Goal: Book appointment/travel/reservation

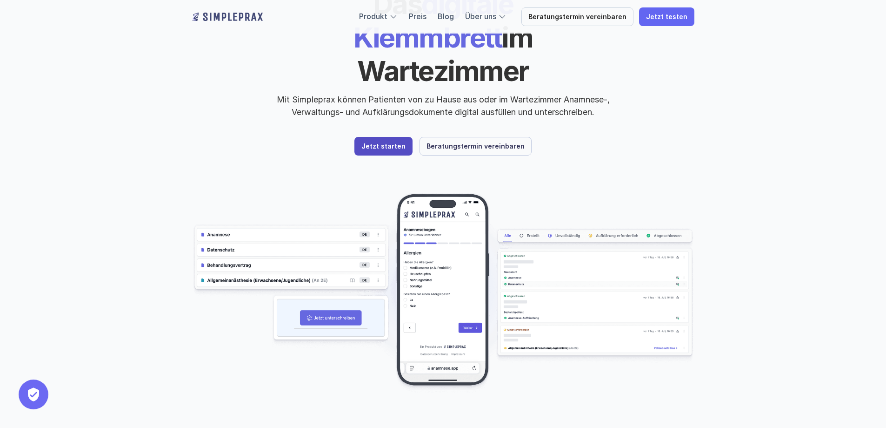
click at [448, 142] on p "Beratungstermin vereinbaren" at bounding box center [476, 146] width 98 height 8
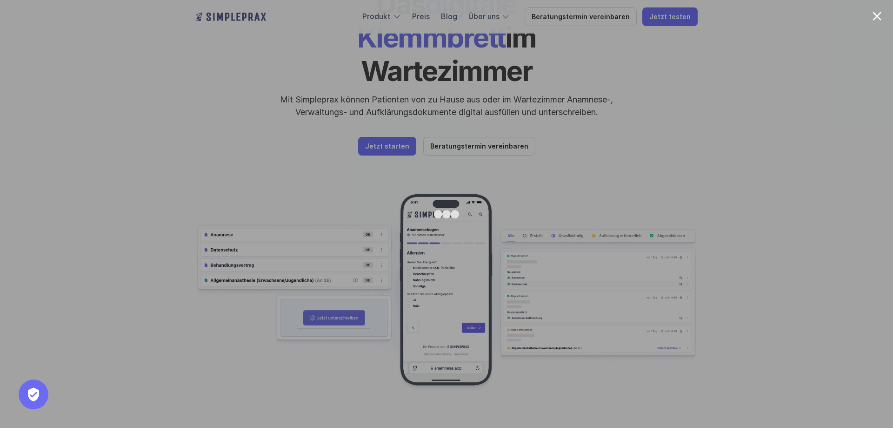
click at [874, 13] on div at bounding box center [877, 16] width 9 height 9
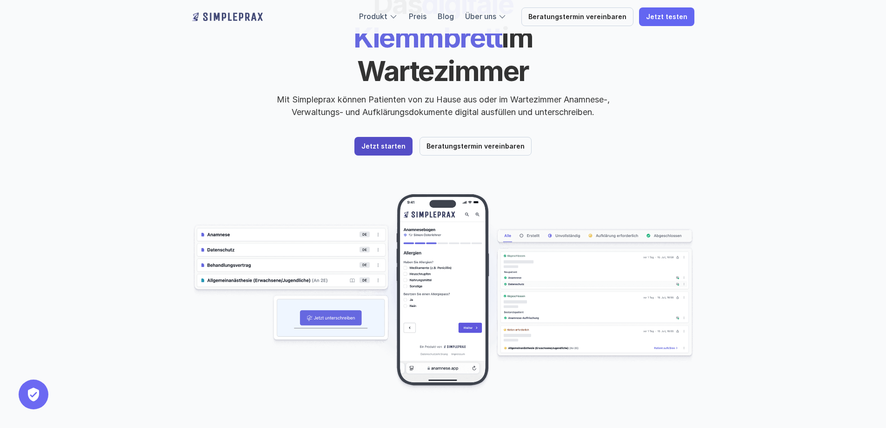
click at [382, 137] on link "Jetzt starten" at bounding box center [383, 146] width 58 height 19
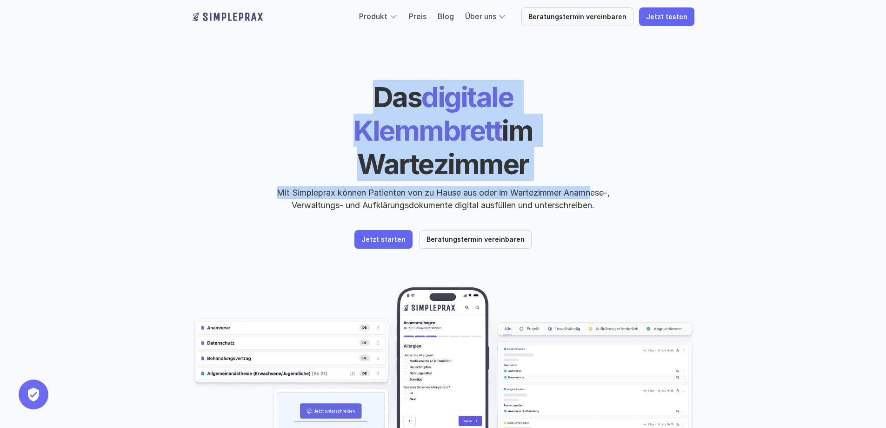
drag, startPoint x: 283, startPoint y: 75, endPoint x: 592, endPoint y: 164, distance: 321.9
click at [592, 164] on header "Das digitale Klemmbrett im Wartezimmer Mit Simpleprax können Patienten von zu H…" at bounding box center [443, 266] width 558 height 532
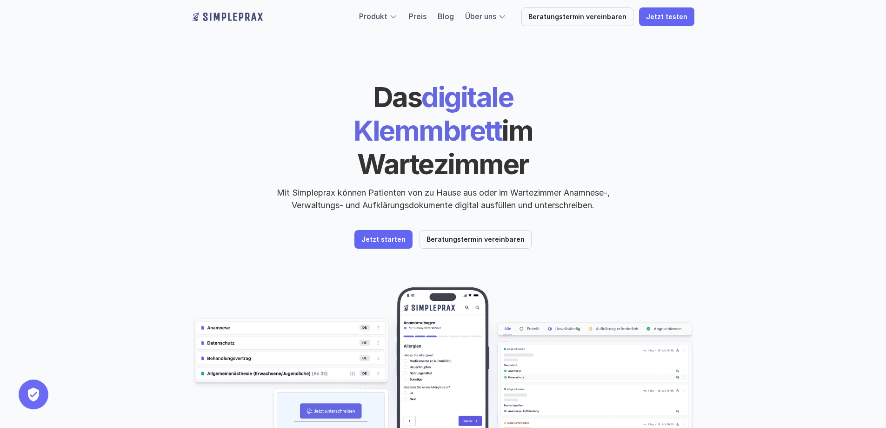
click at [682, 177] on div "Das digitale Klemmbrett im Wartezimmer Mit Simpleprax können Patienten von zu H…" at bounding box center [443, 145] width 502 height 131
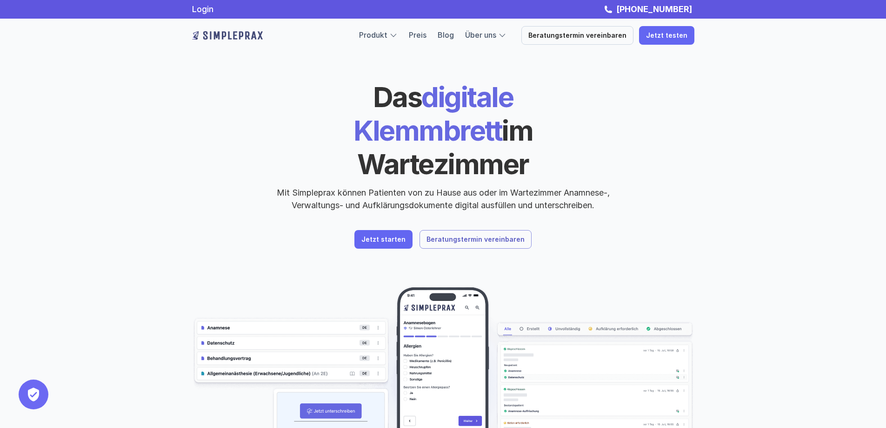
click at [459, 235] on p "Beratungstermin vereinbaren" at bounding box center [476, 239] width 98 height 8
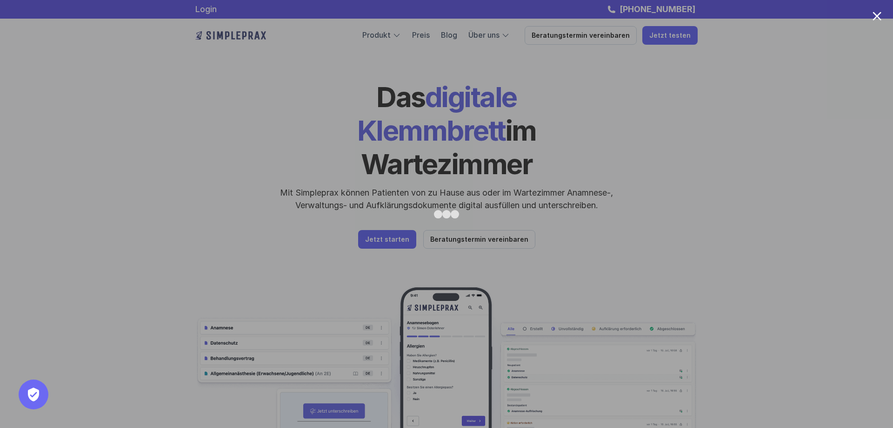
click at [767, 108] on div at bounding box center [446, 214] width 893 height 428
